Goal: Navigation & Orientation: Find specific page/section

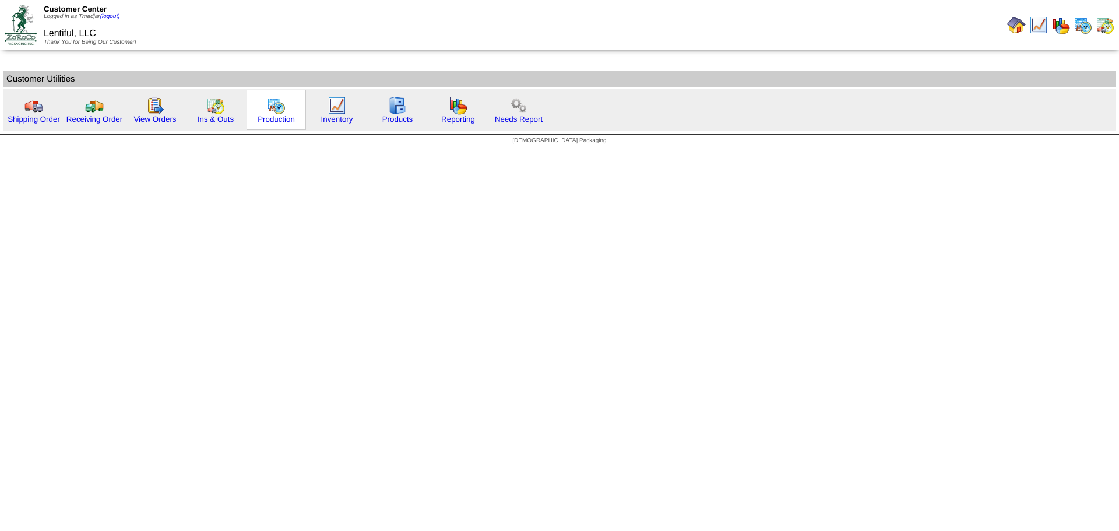
click at [270, 111] on img at bounding box center [276, 105] width 19 height 19
click at [220, 115] on link "Ins & Outs" at bounding box center [215, 119] width 36 height 9
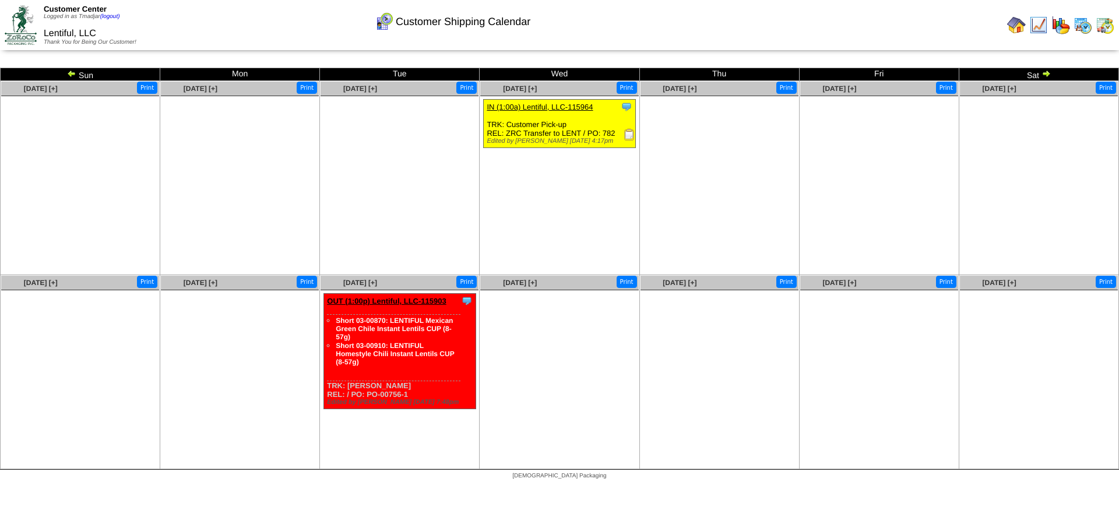
click at [1102, 24] on img at bounding box center [1104, 25] width 19 height 19
click at [1078, 27] on img at bounding box center [1082, 25] width 19 height 19
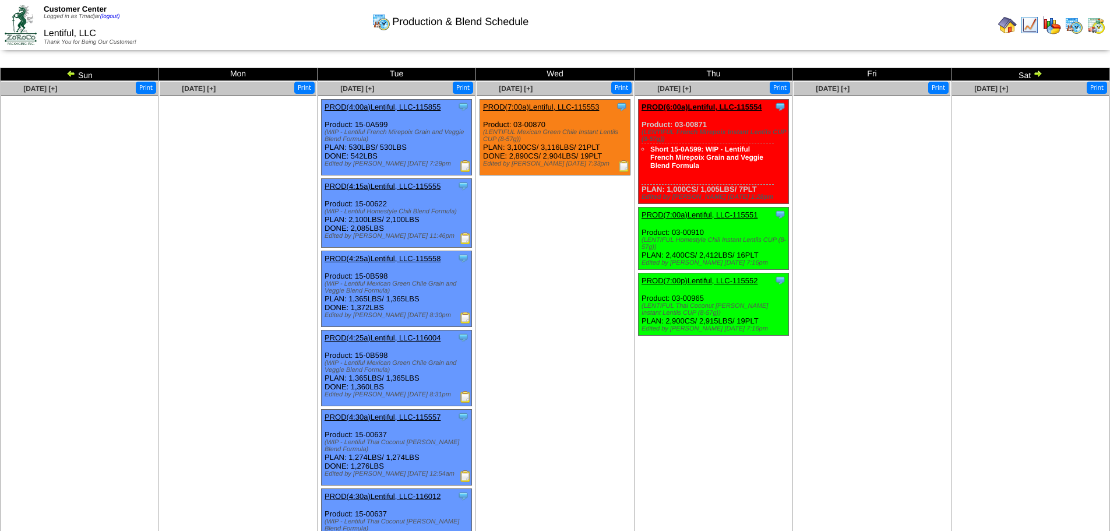
click at [619, 167] on img at bounding box center [624, 166] width 12 height 12
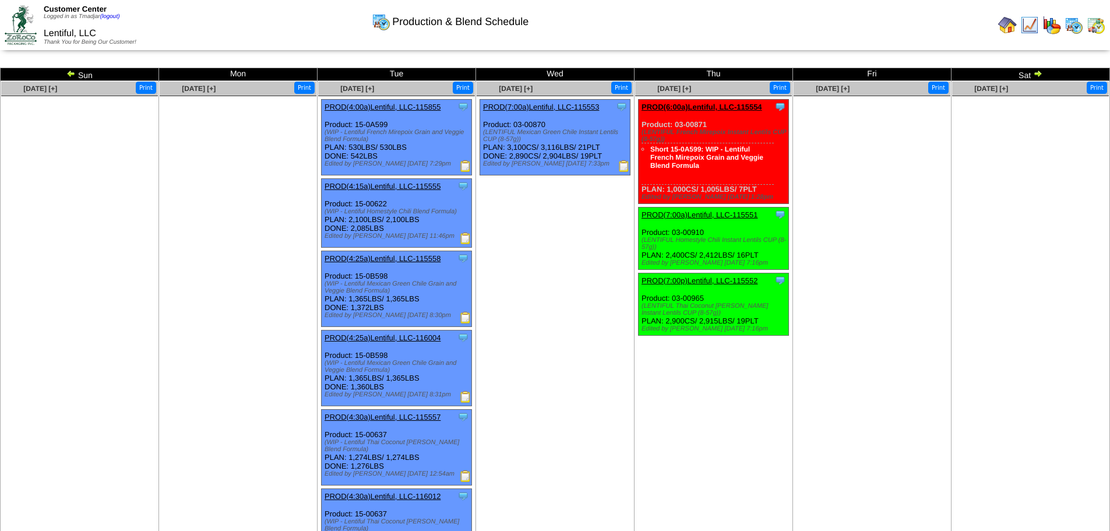
click at [464, 313] on img at bounding box center [466, 318] width 12 height 12
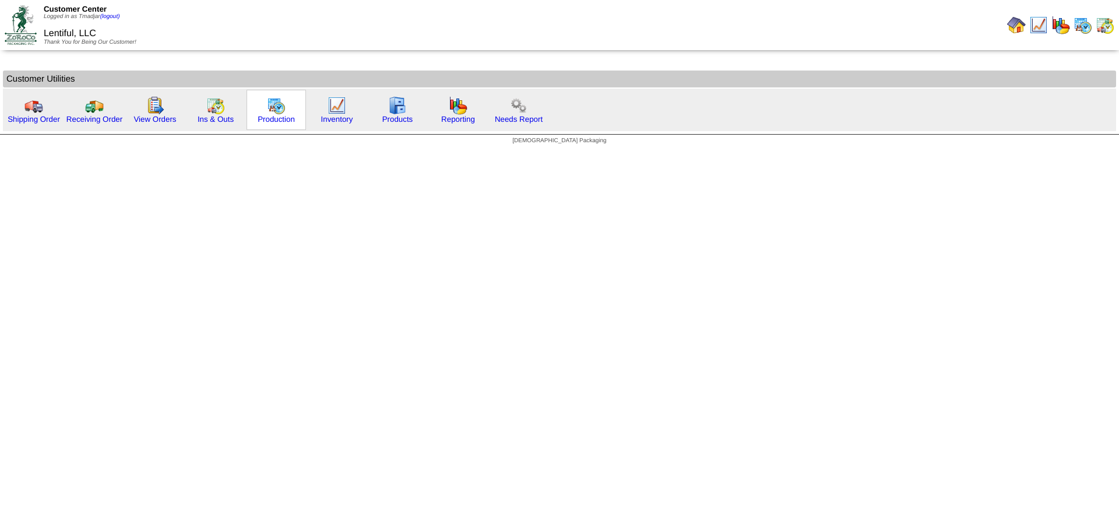
click at [269, 106] on img at bounding box center [276, 105] width 19 height 19
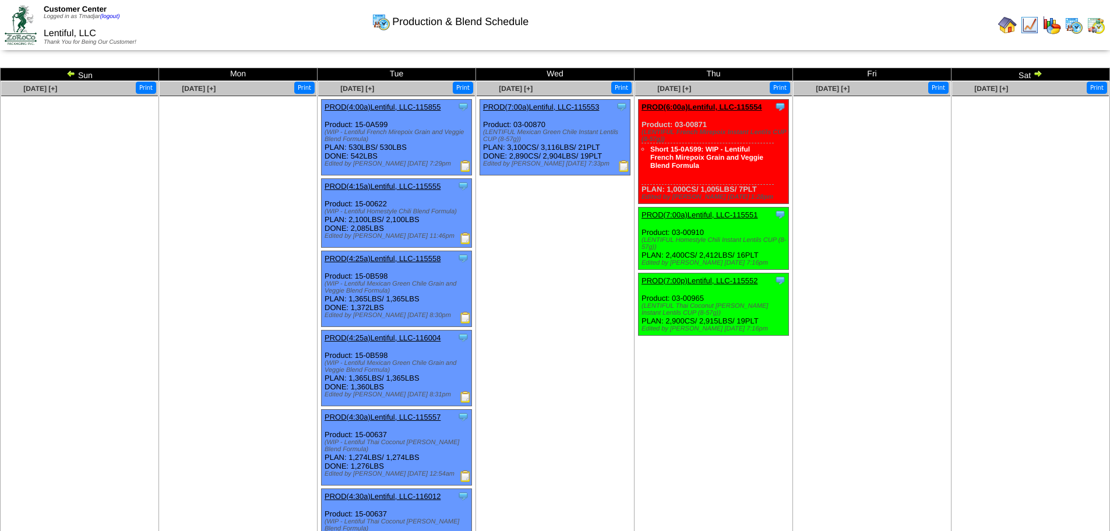
click at [464, 394] on img at bounding box center [466, 397] width 12 height 12
click at [1033, 26] on img at bounding box center [1029, 25] width 19 height 19
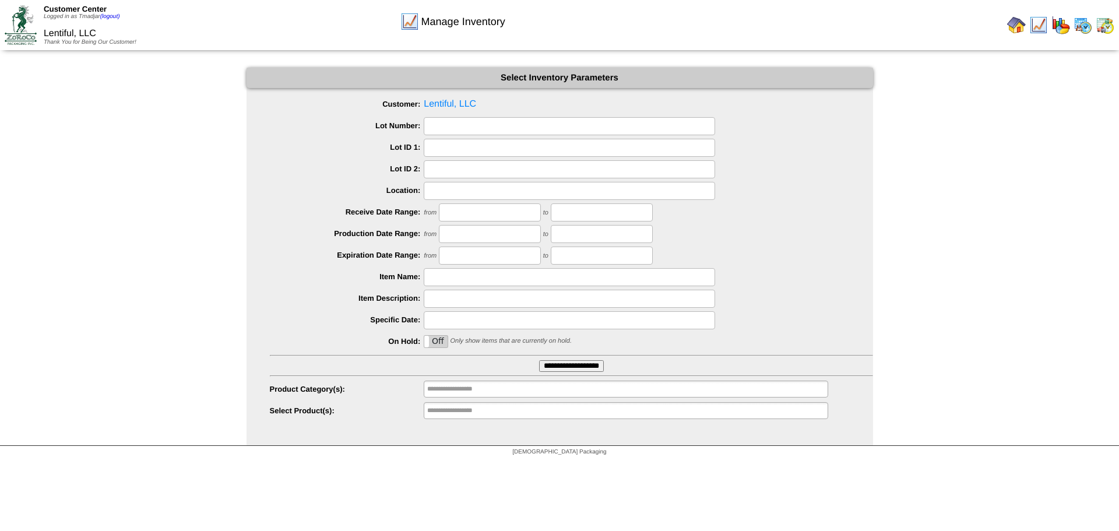
click at [547, 362] on input "**********" at bounding box center [571, 366] width 65 height 12
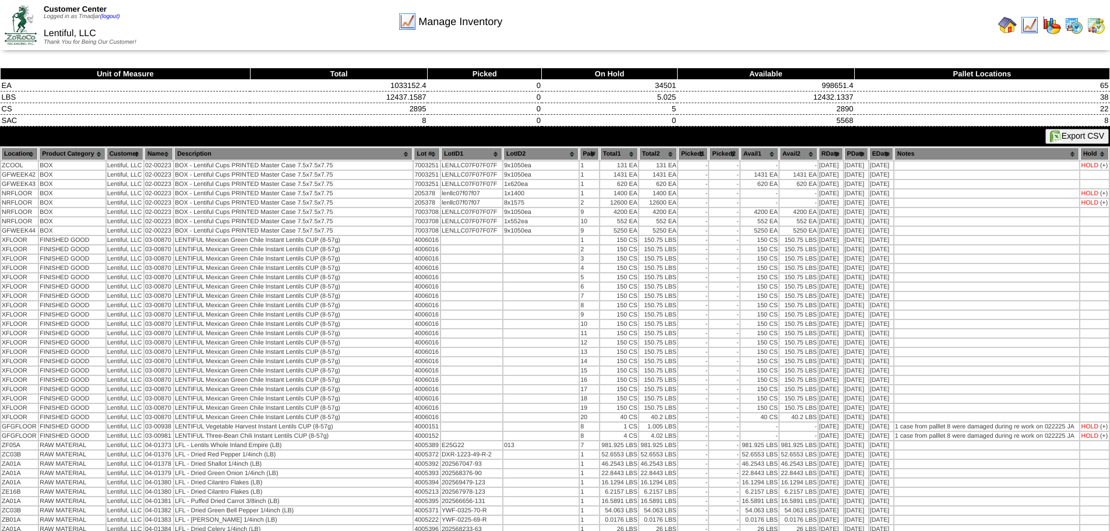
click at [19, 23] on img at bounding box center [21, 24] width 32 height 39
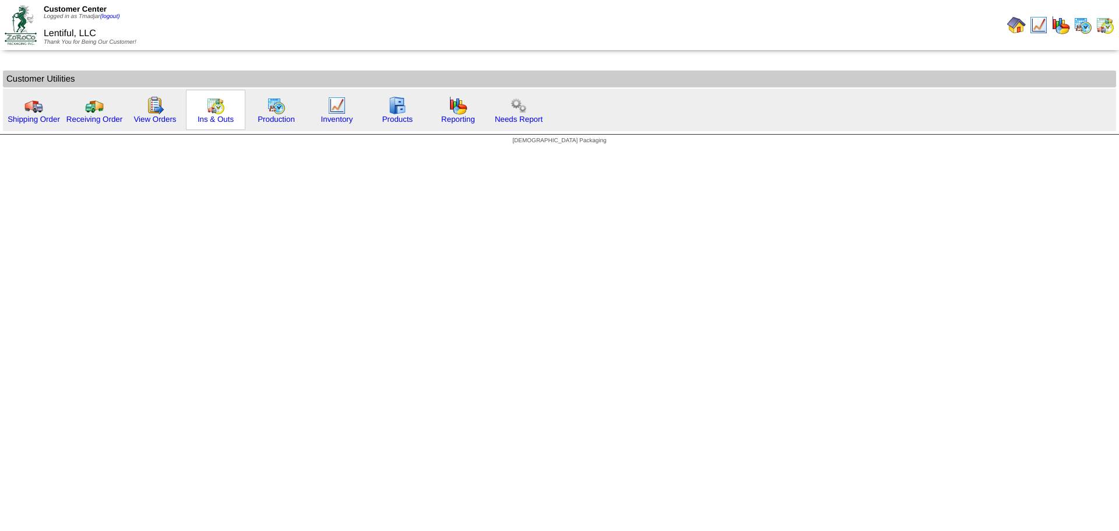
click at [216, 113] on img at bounding box center [215, 105] width 19 height 19
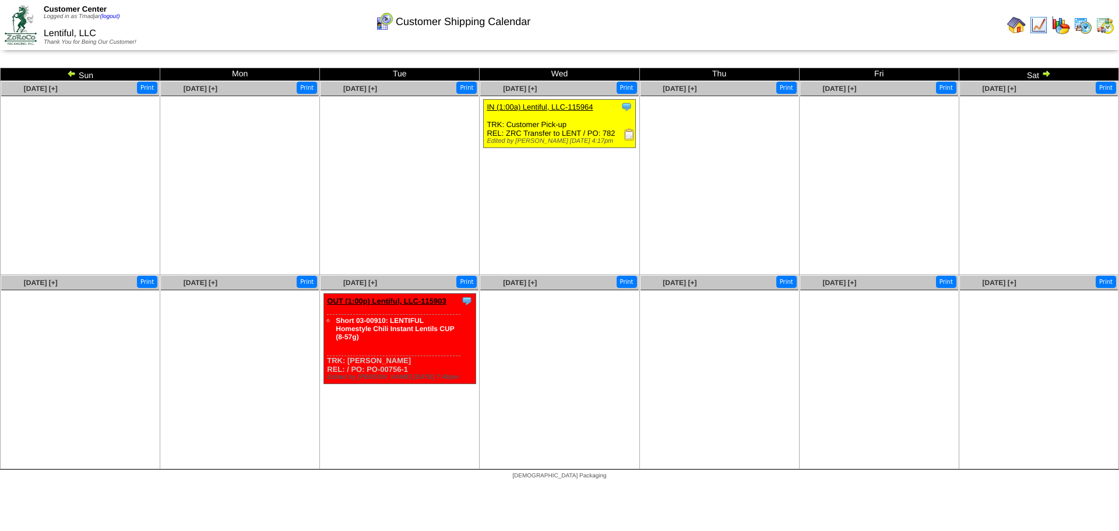
click at [1046, 73] on img at bounding box center [1045, 73] width 9 height 9
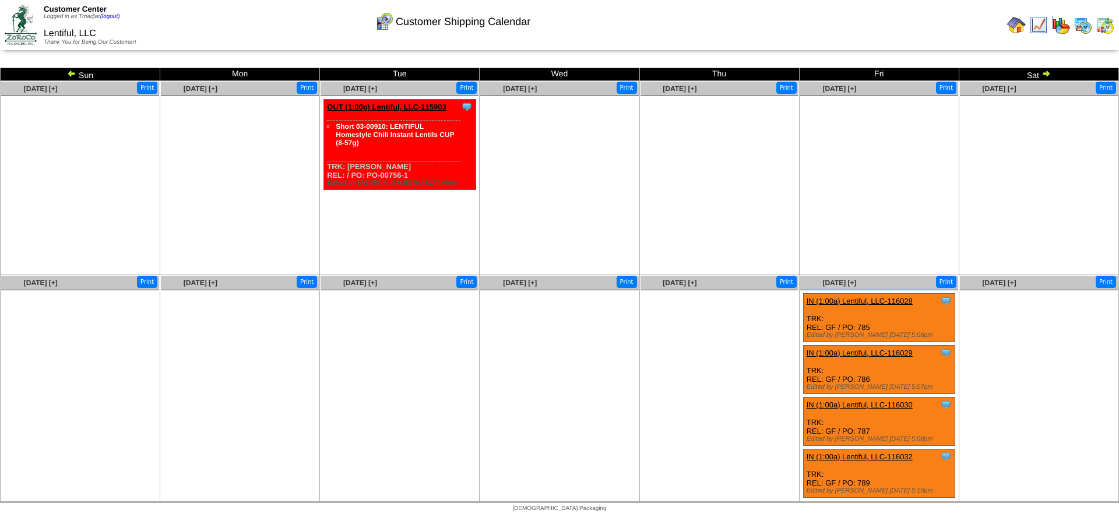
click at [68, 72] on img at bounding box center [71, 73] width 9 height 9
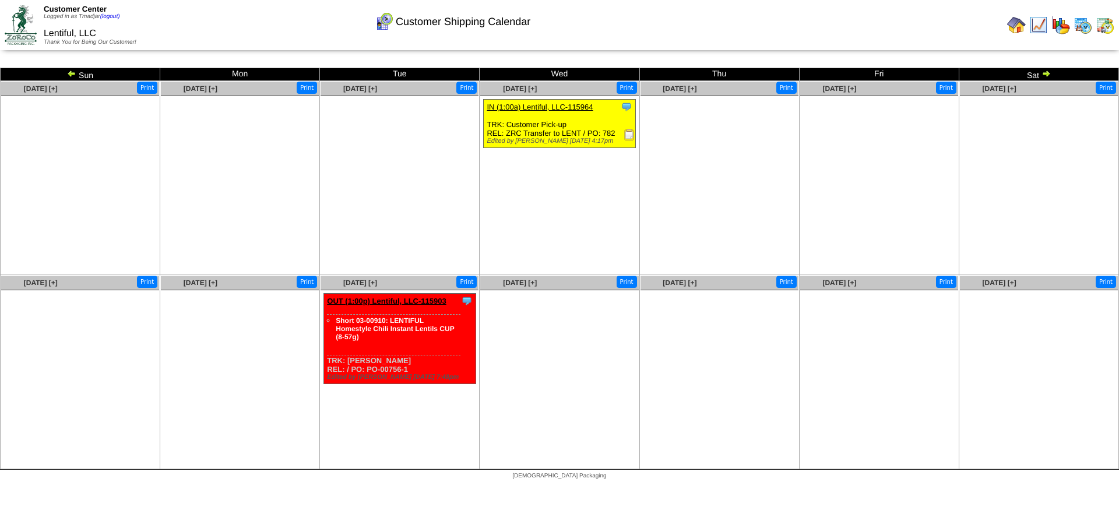
click at [1047, 73] on img at bounding box center [1045, 73] width 9 height 9
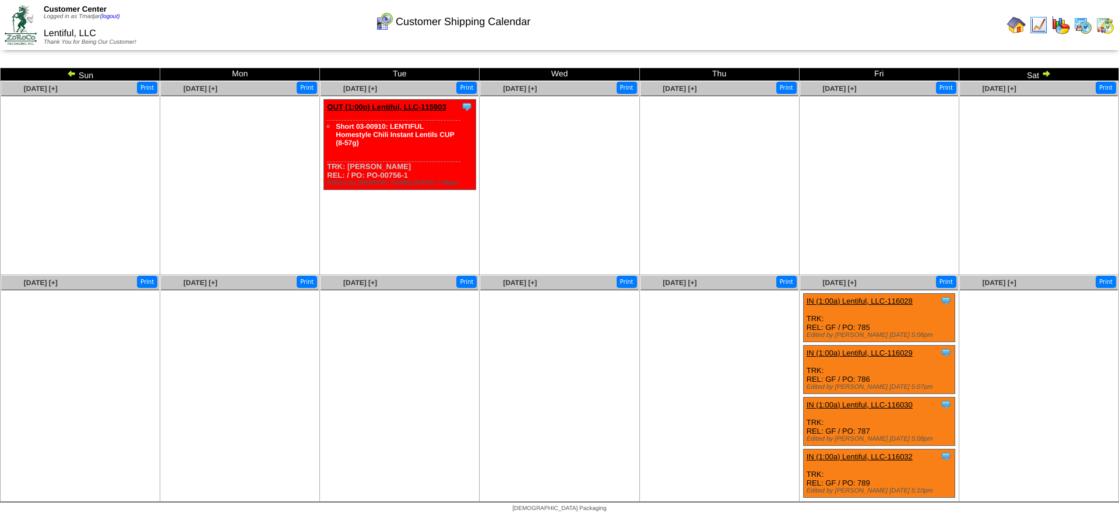
click at [1047, 73] on img at bounding box center [1045, 73] width 9 height 9
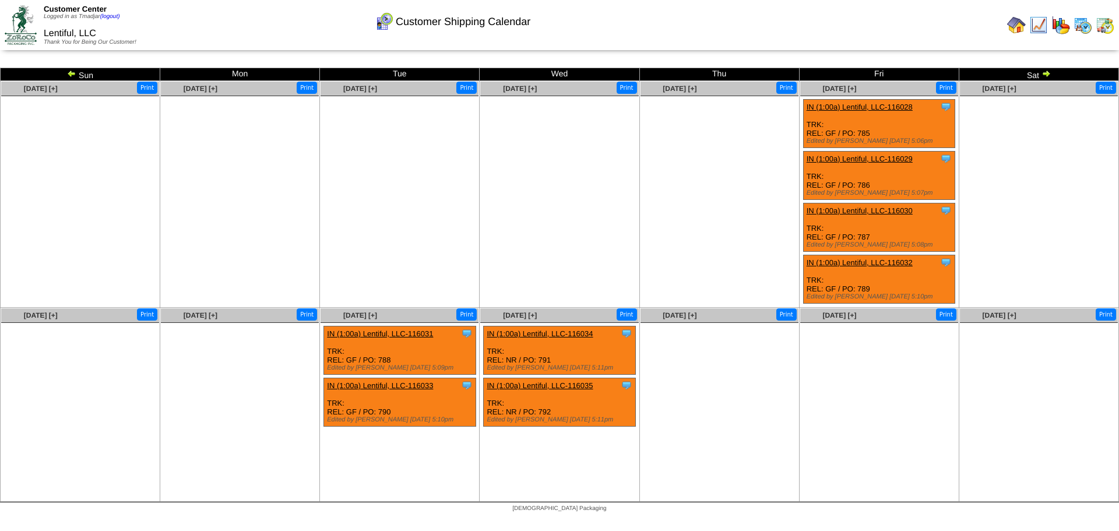
click at [71, 74] on img at bounding box center [71, 73] width 9 height 9
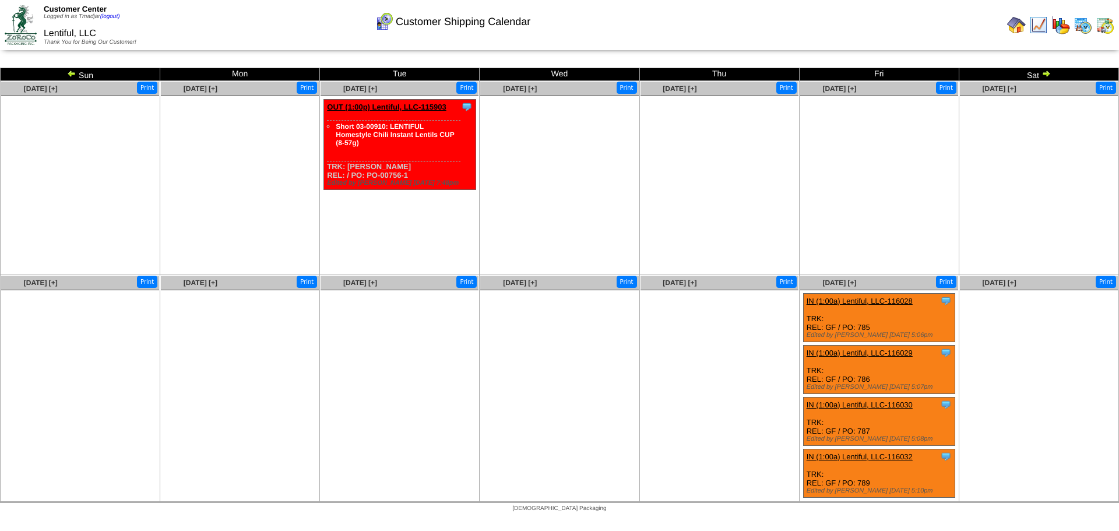
click at [71, 74] on img at bounding box center [71, 73] width 9 height 9
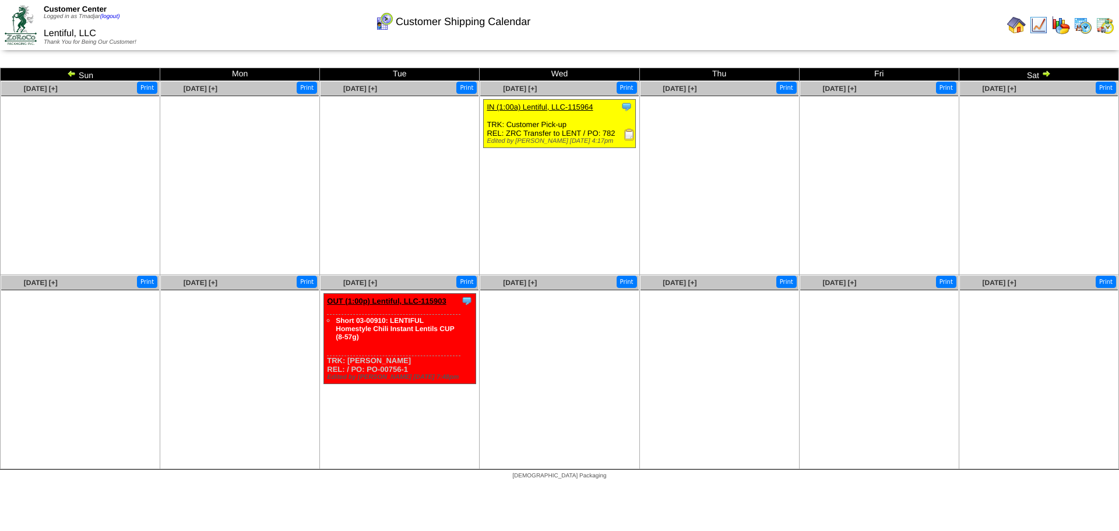
click at [1082, 24] on img at bounding box center [1082, 25] width 19 height 19
